Goal: Information Seeking & Learning: Learn about a topic

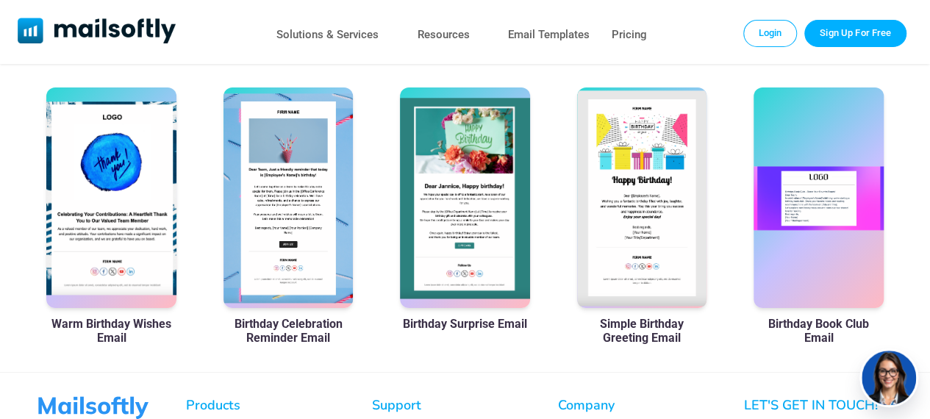
scroll to position [911, 0]
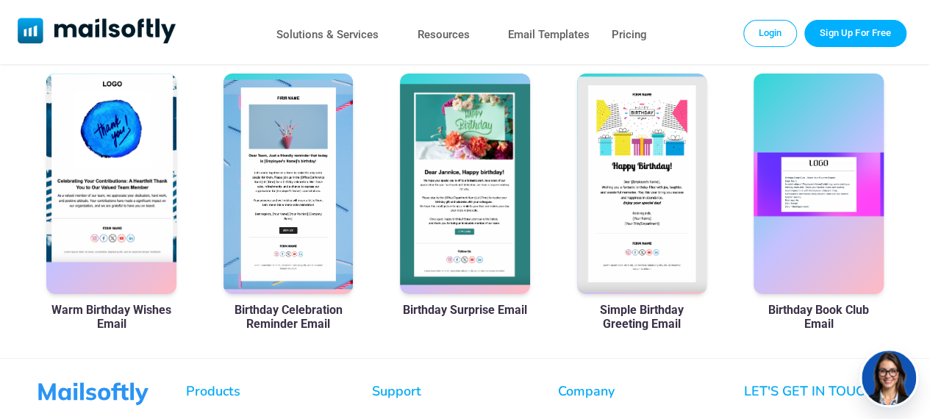
click at [118, 188] on div at bounding box center [111, 184] width 130 height 221
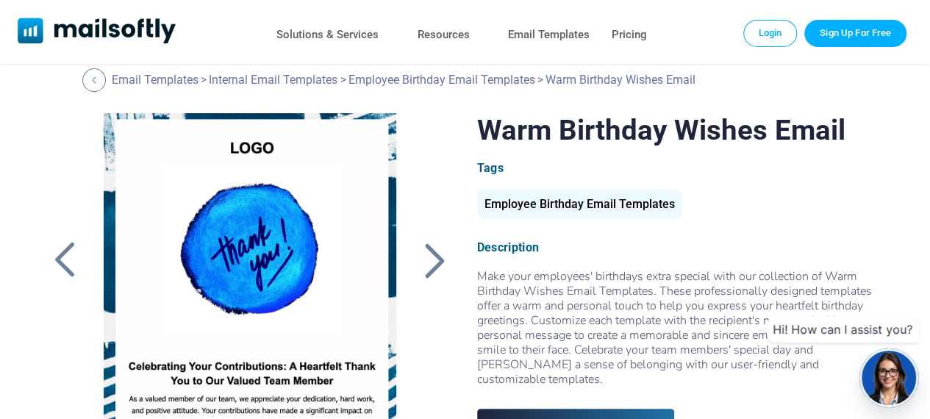
click at [434, 262] on div at bounding box center [434, 260] width 37 height 38
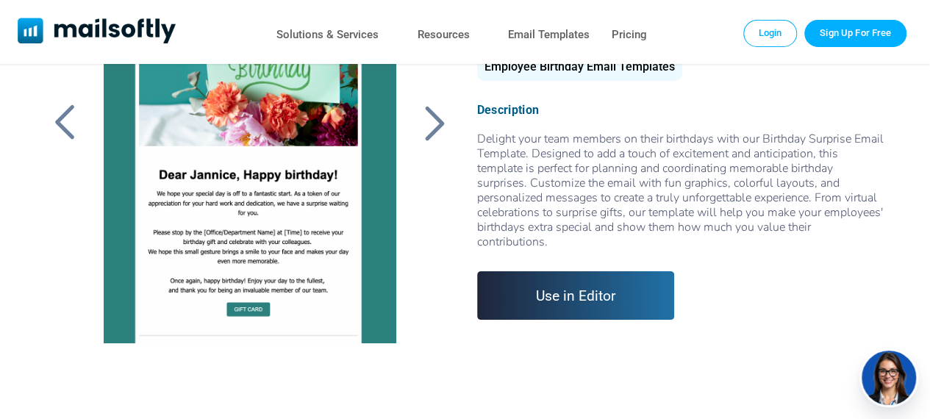
click at [431, 117] on div at bounding box center [434, 123] width 37 height 38
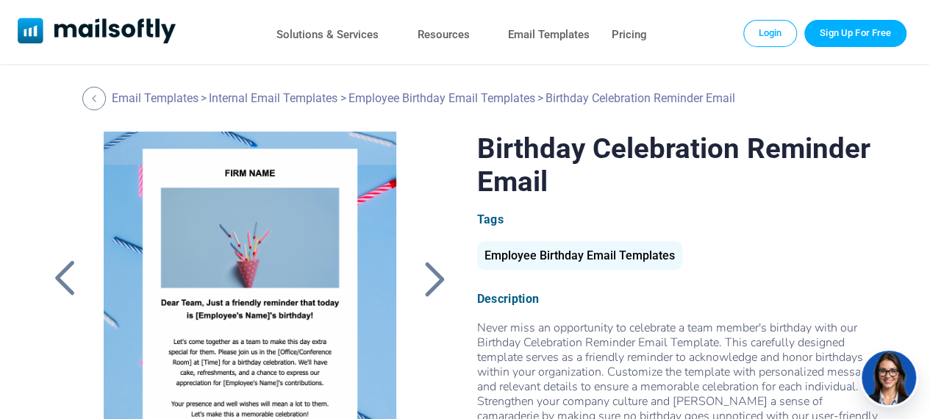
click at [422, 251] on div at bounding box center [433, 279] width 40 height 294
click at [422, 268] on div at bounding box center [434, 279] width 37 height 38
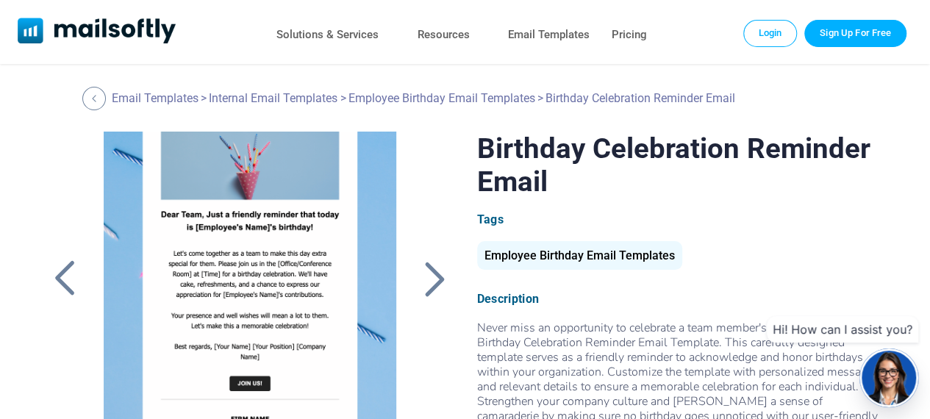
click at [72, 271] on div at bounding box center [64, 279] width 37 height 38
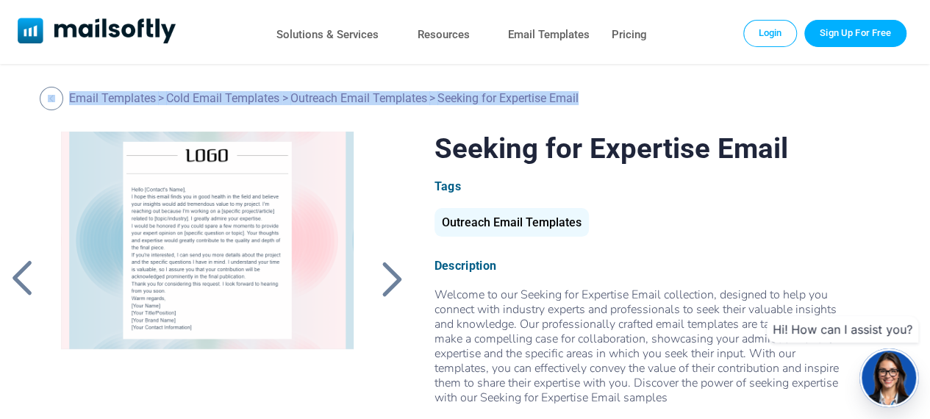
scroll to position [0, 82]
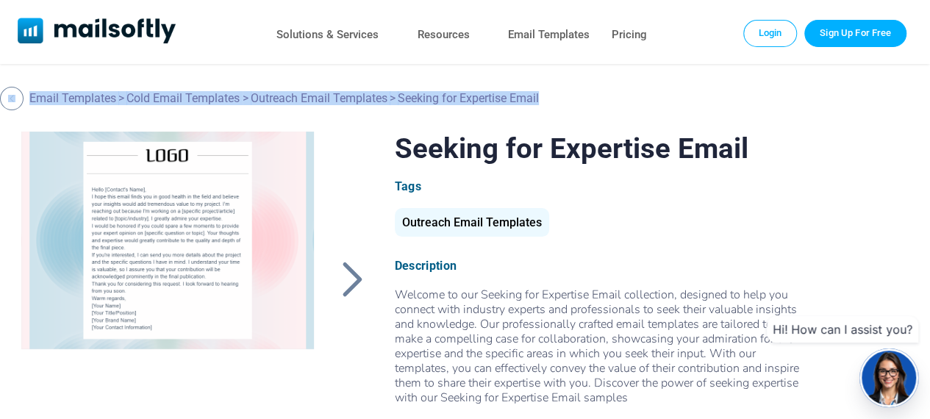
drag, startPoint x: 924, startPoint y: 64, endPoint x: 941, endPoint y: 125, distance: 63.3
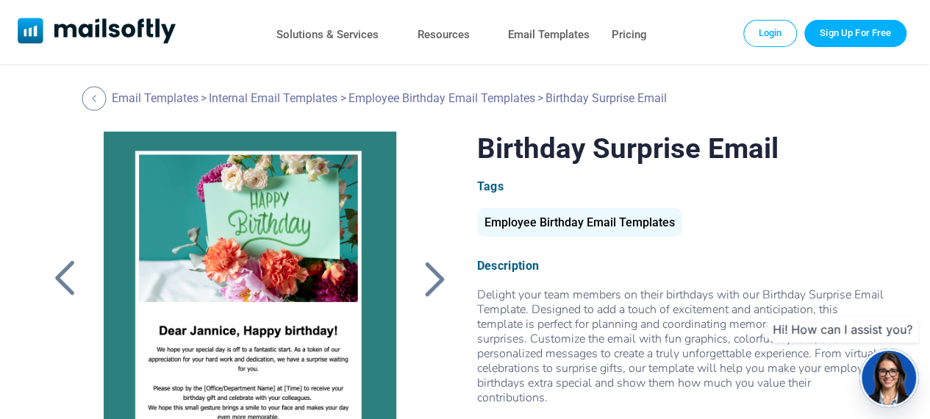
click at [93, 86] on div at bounding box center [94, 98] width 24 height 24
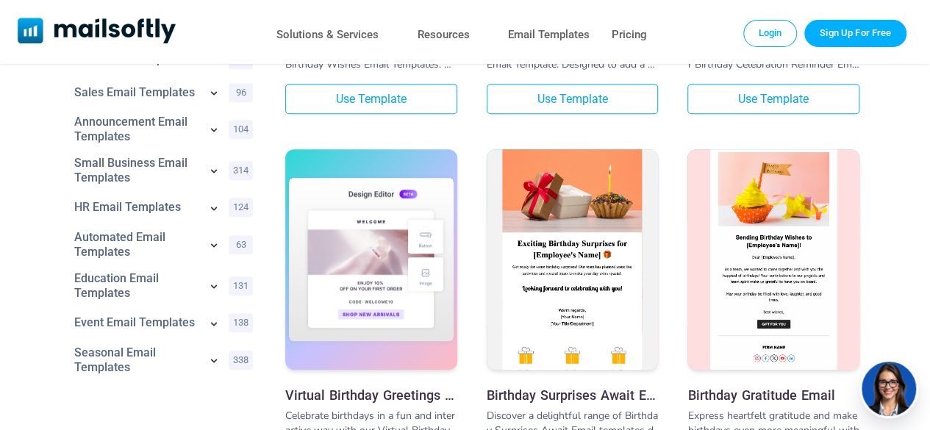
scroll to position [460, 0]
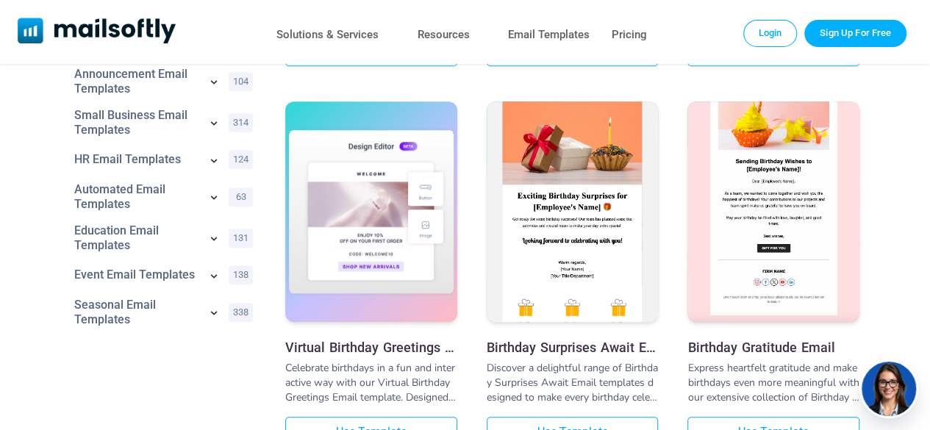
click at [808, 150] on img at bounding box center [774, 183] width 172 height 283
